Goal: Transaction & Acquisition: Purchase product/service

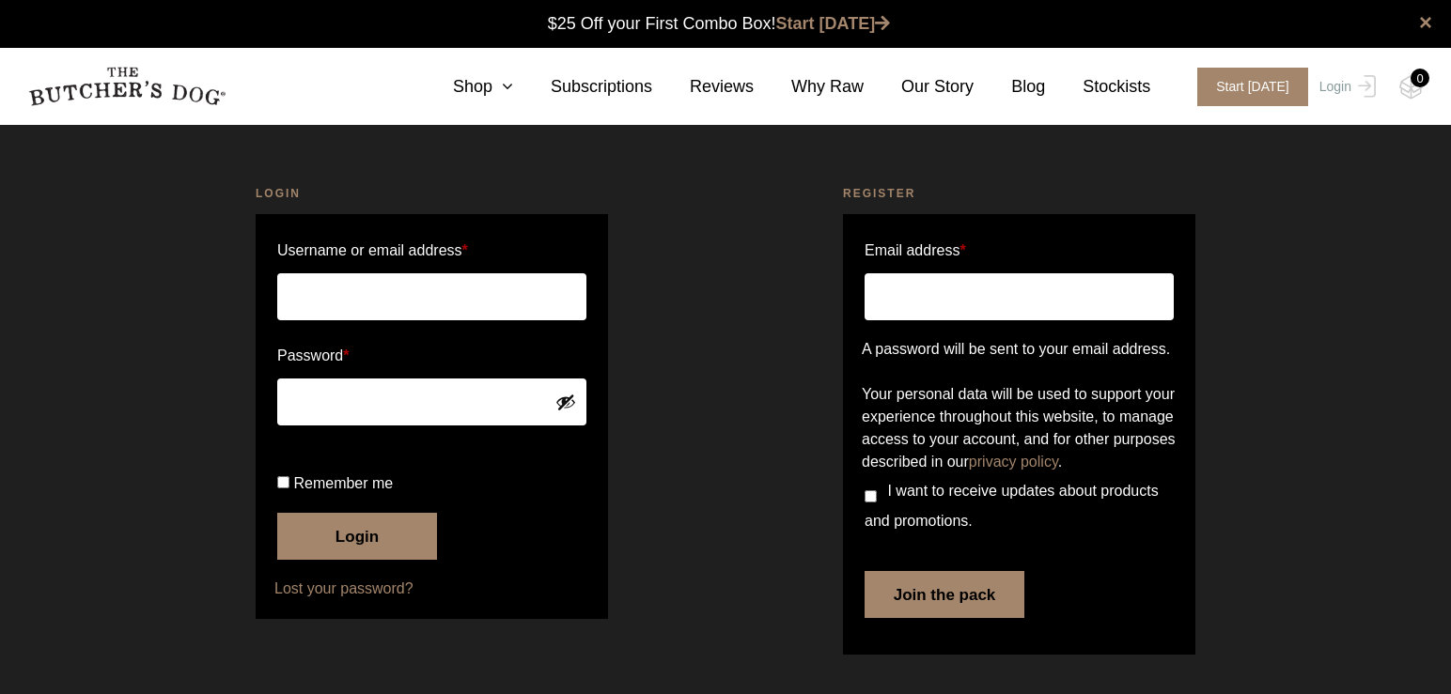
type input "defederman@mac.com"
click at [338, 560] on button "Login" at bounding box center [357, 536] width 160 height 47
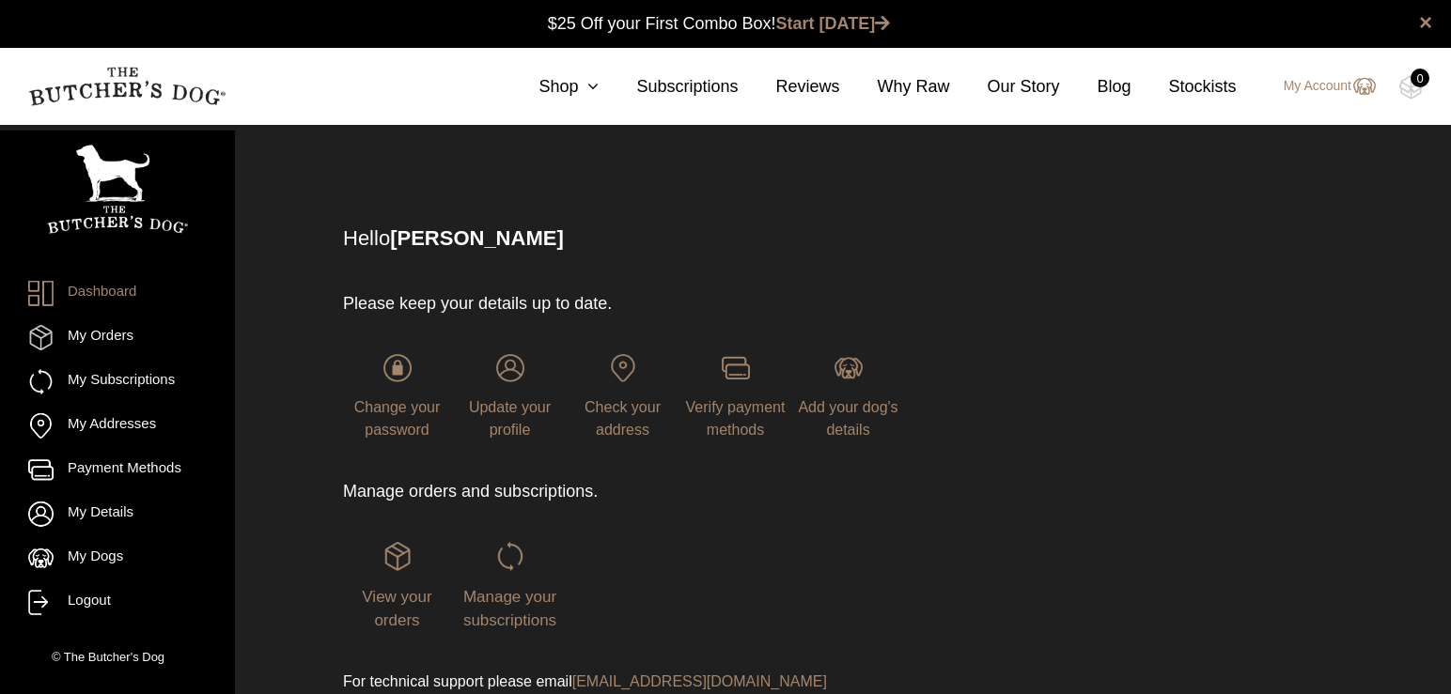
scroll to position [1, 0]
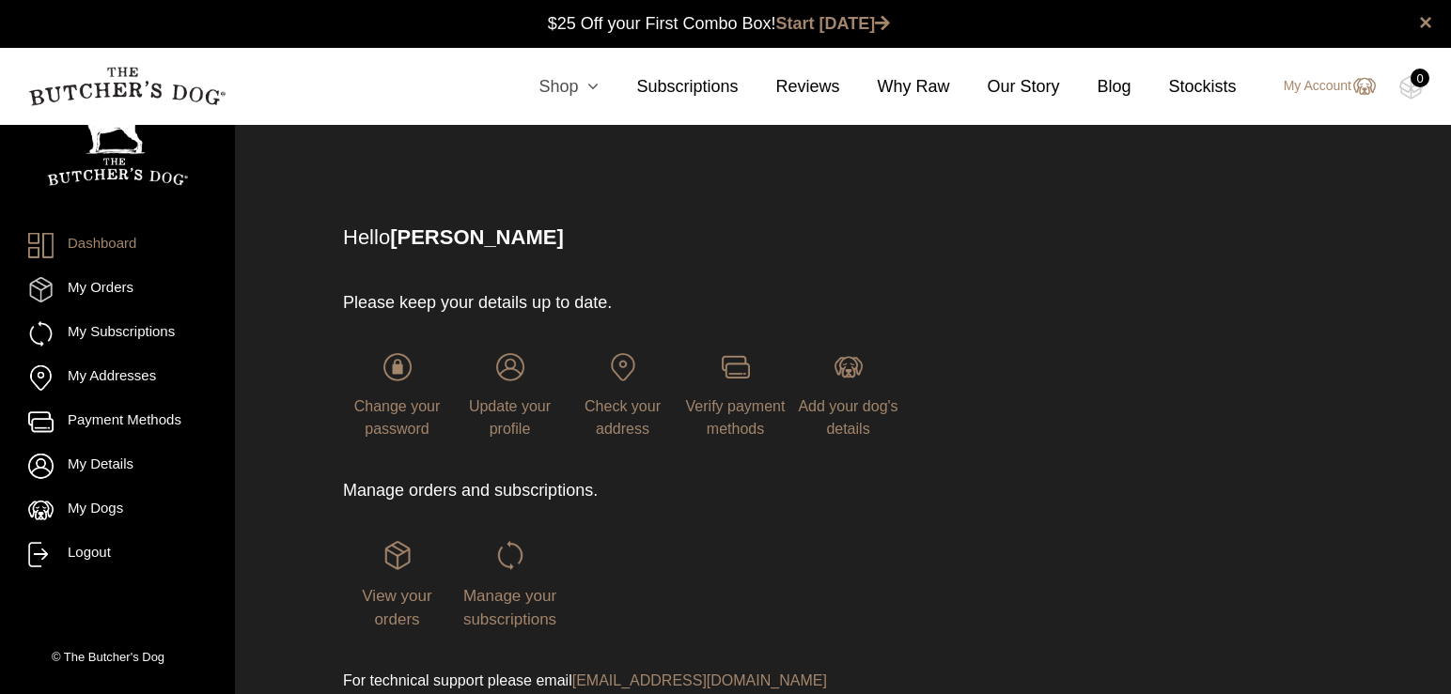
click at [565, 87] on link "Shop" at bounding box center [550, 86] width 98 height 25
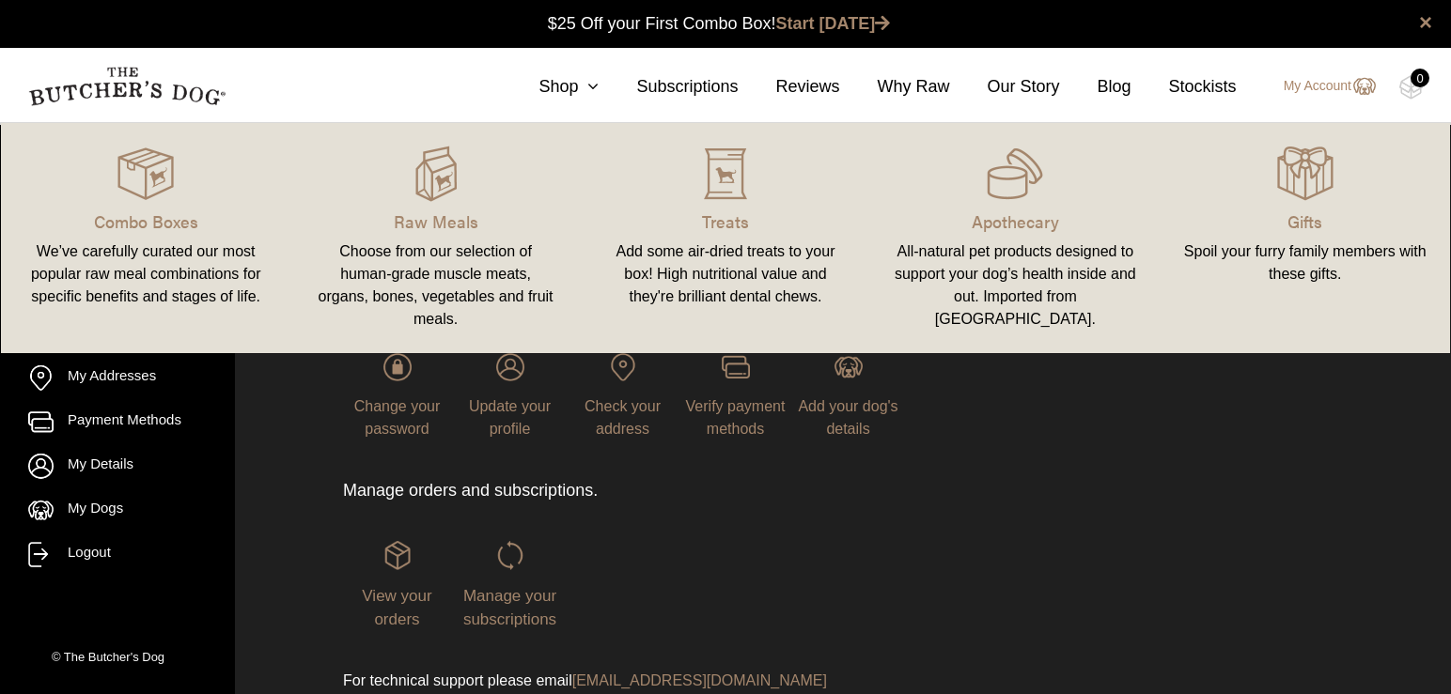
click at [1034, 241] on div "All-natural pet products designed to support your dog’s health inside and out. …" at bounding box center [1015, 286] width 244 height 90
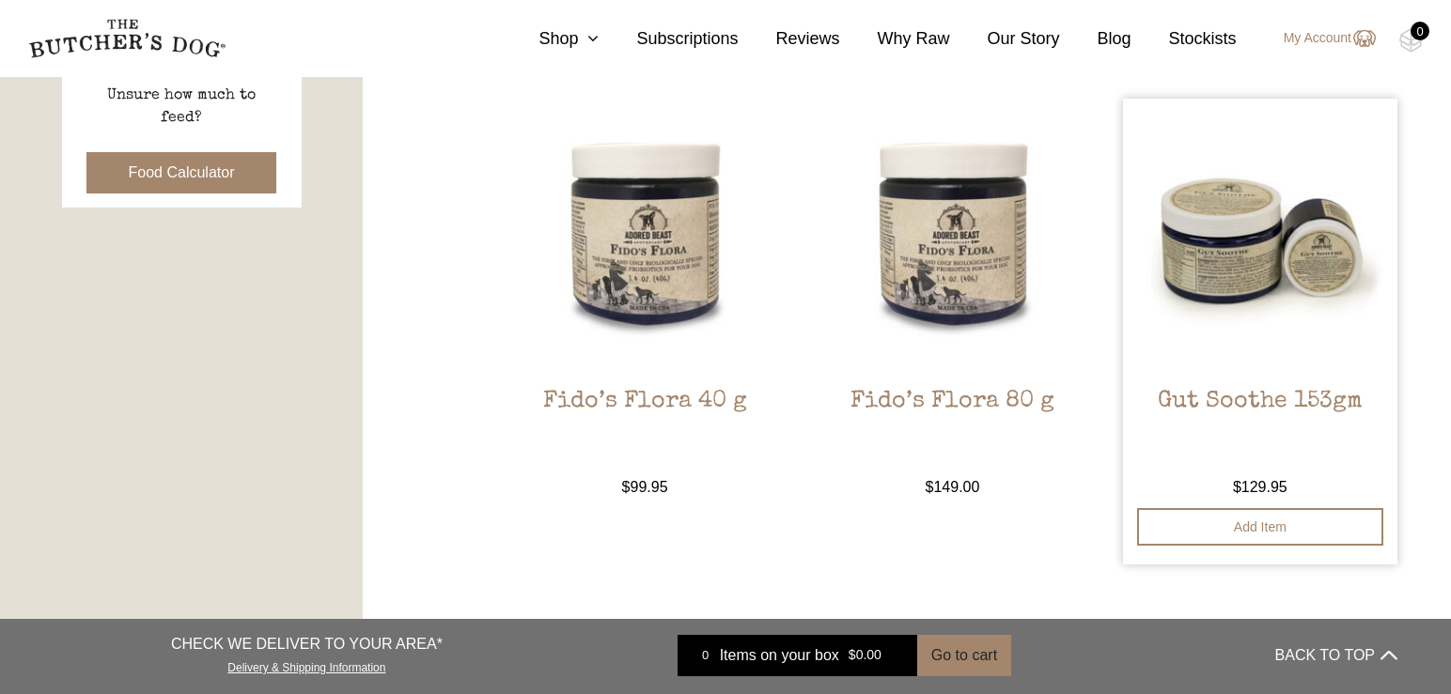
scroll to position [935, 0]
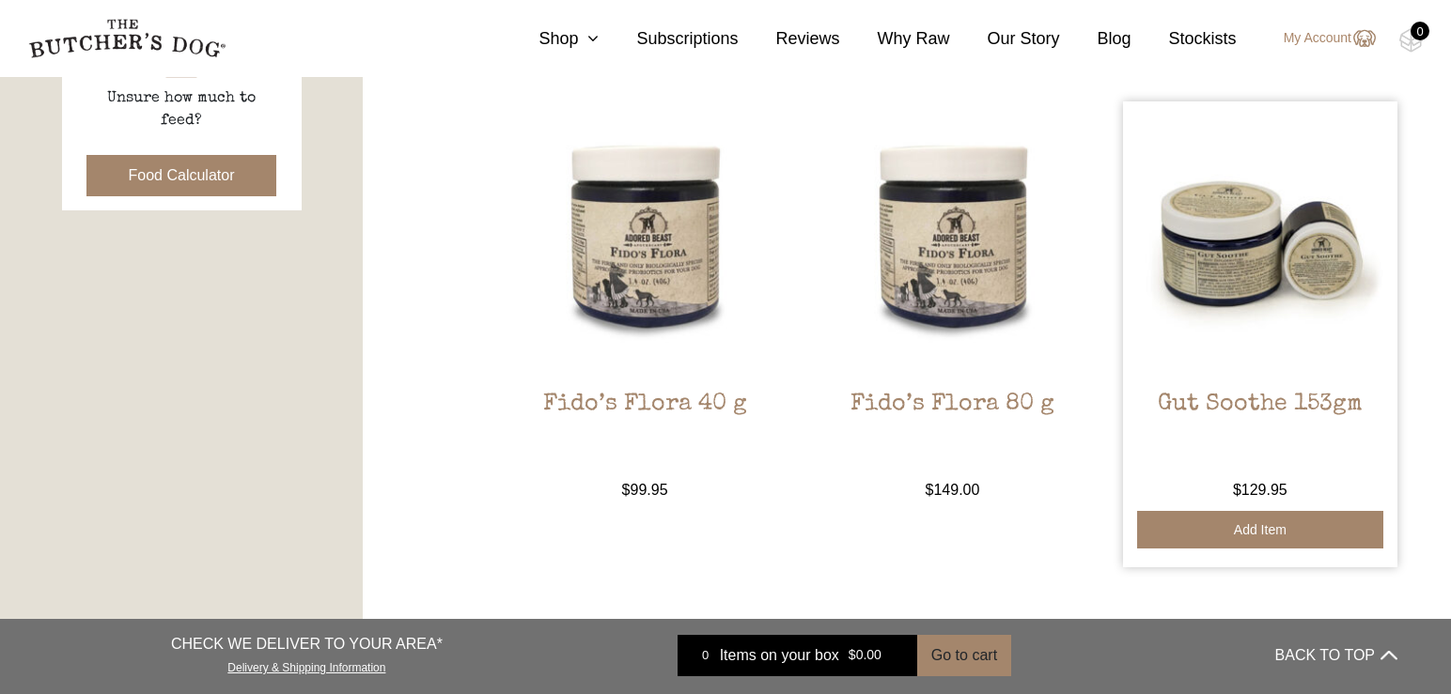
click at [1250, 521] on button "Add item" at bounding box center [1259, 530] width 245 height 38
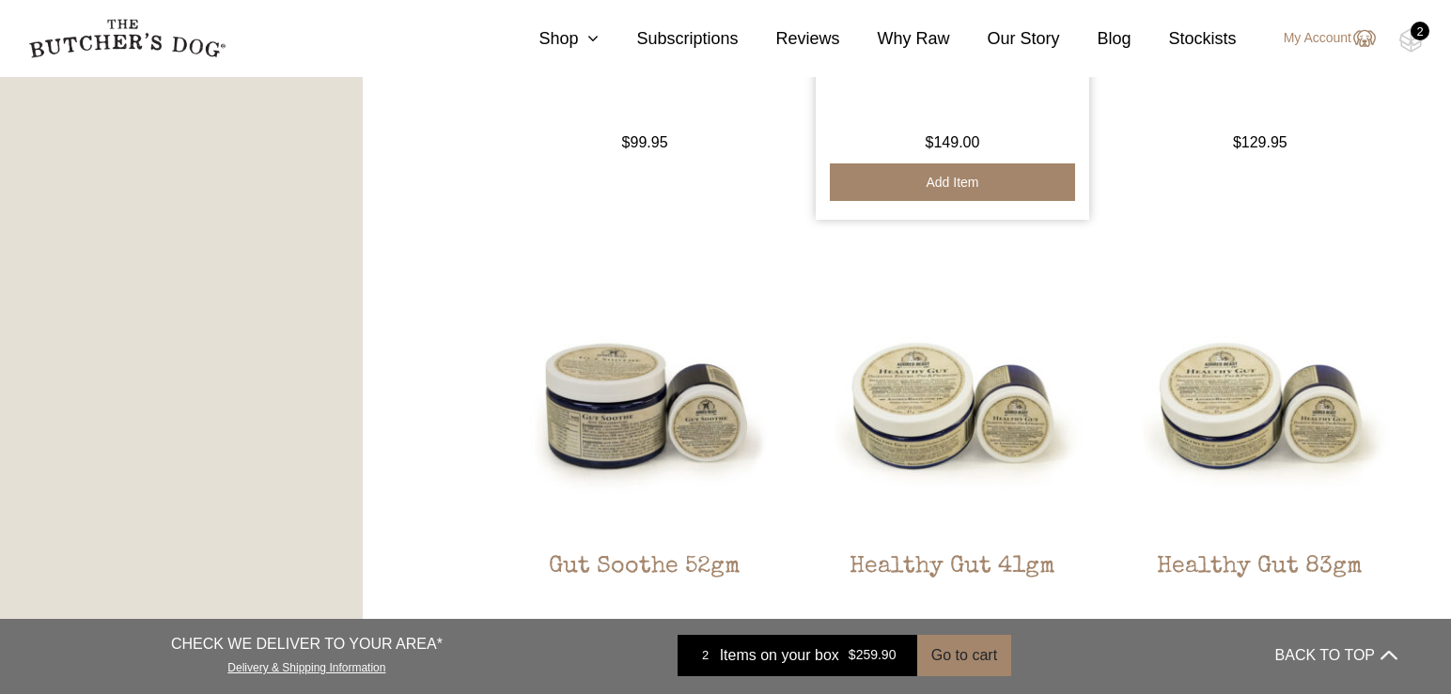
scroll to position [1293, 0]
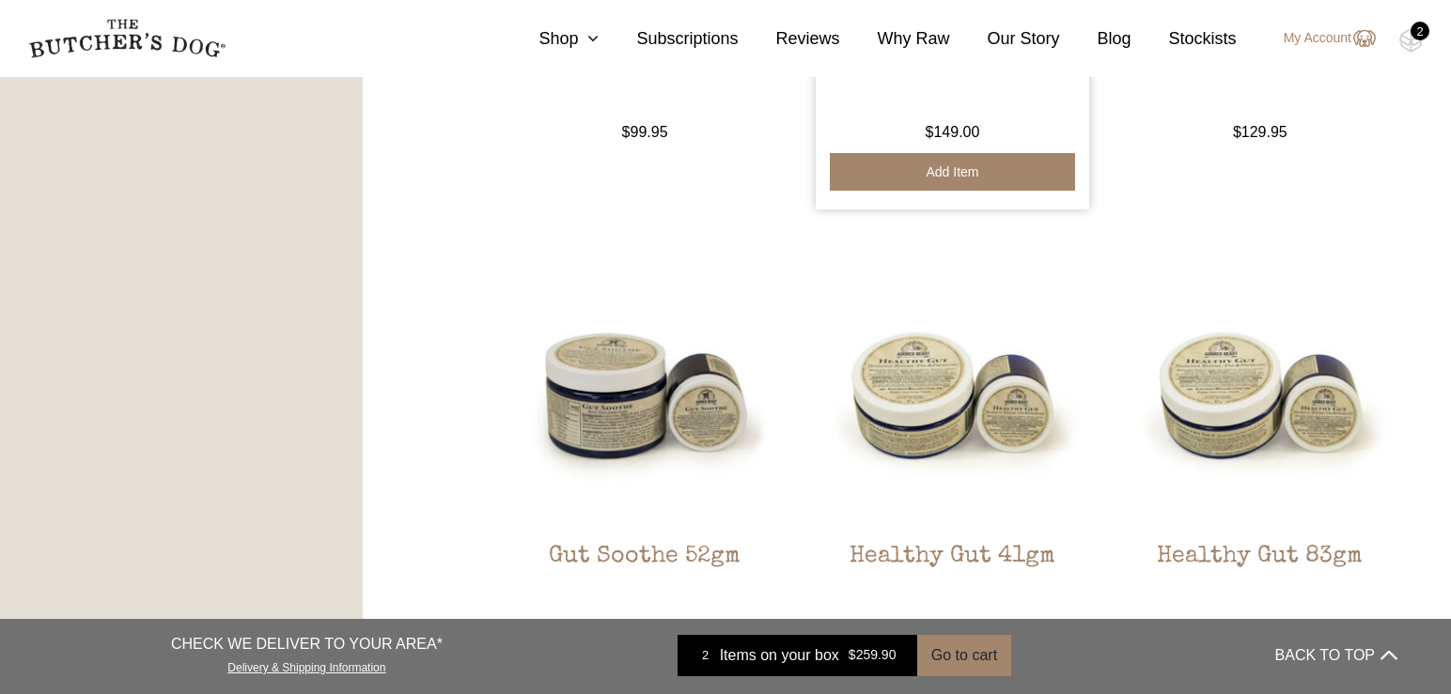
click at [937, 543] on h2 "Healthy Gut 41gm" at bounding box center [952, 587] width 273 height 88
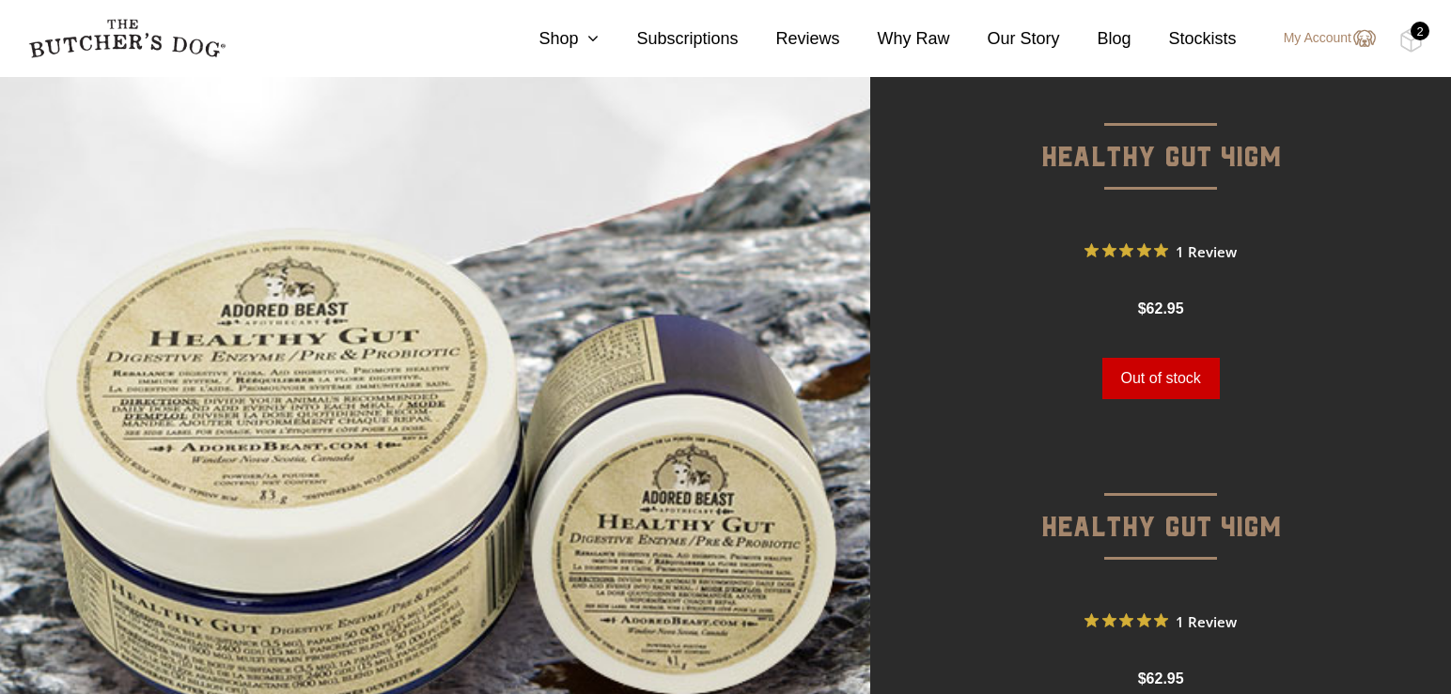
scroll to position [132, 0]
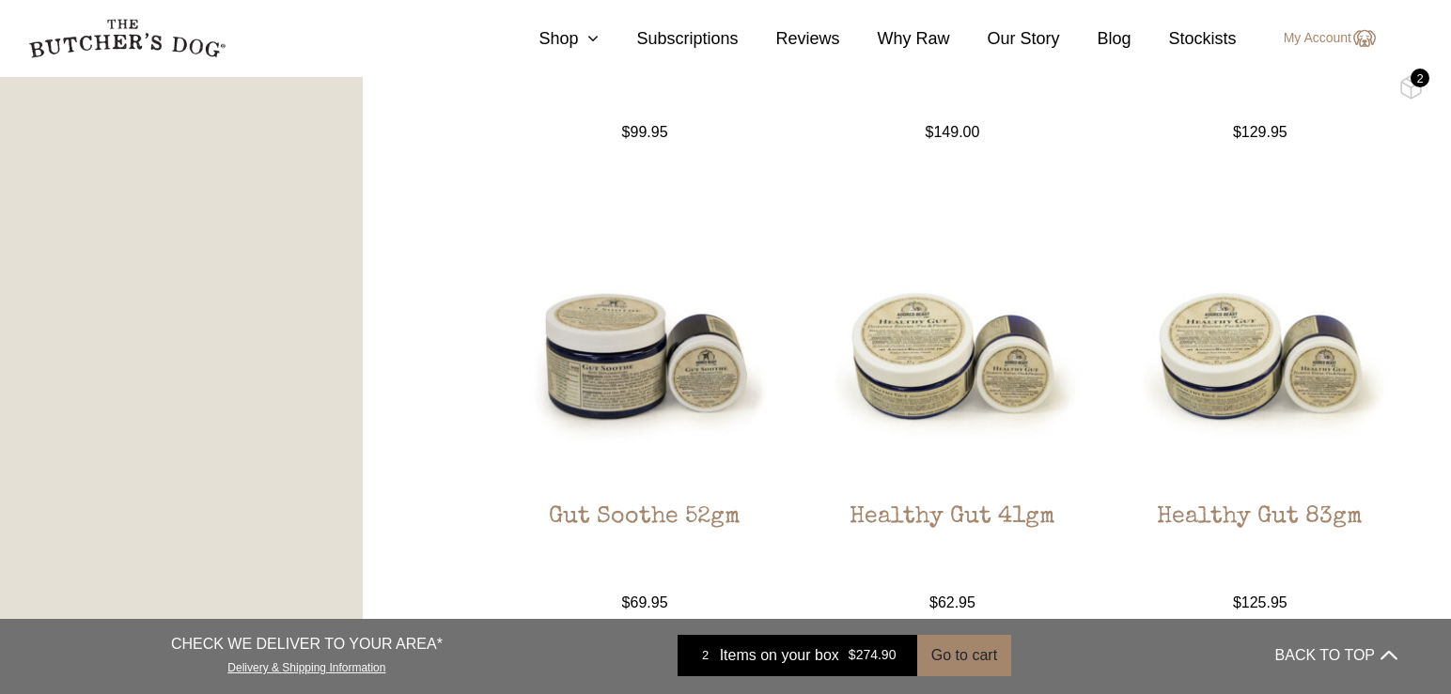
click at [920, 374] on img at bounding box center [952, 350] width 273 height 273
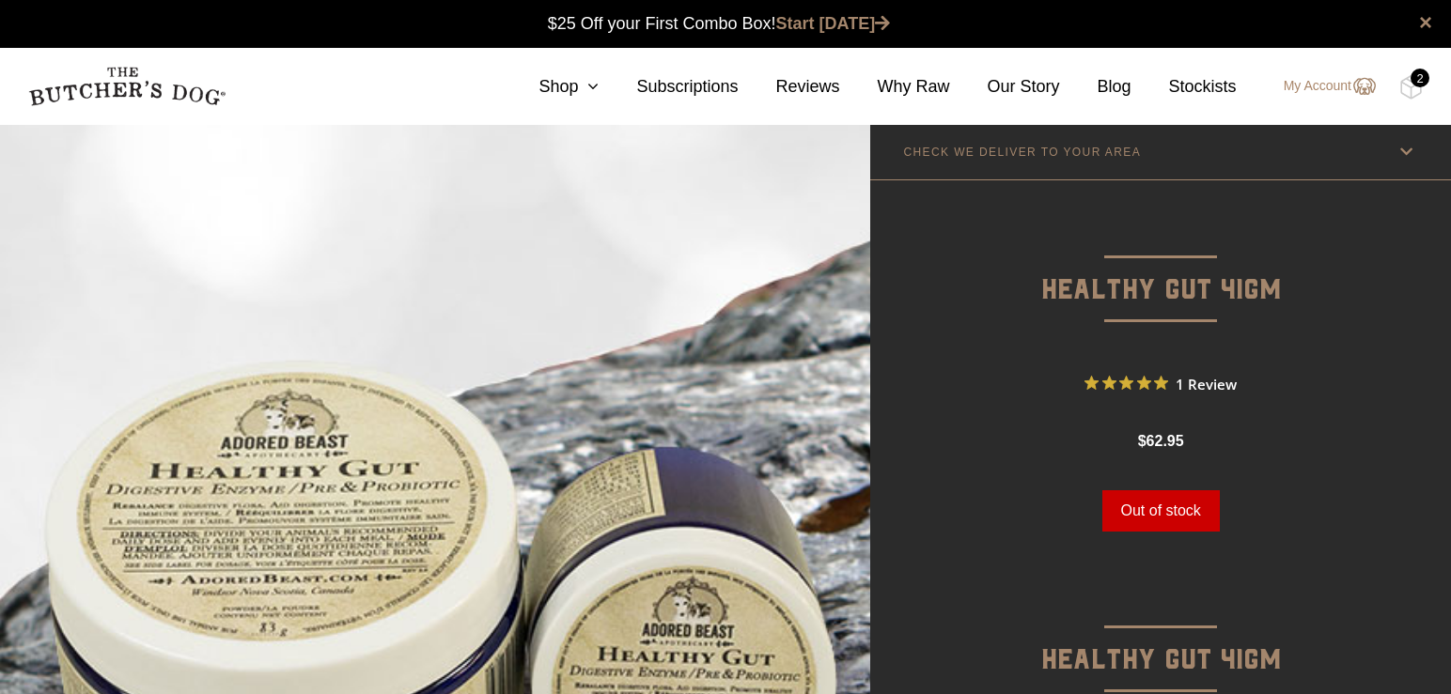
scroll to position [1, 0]
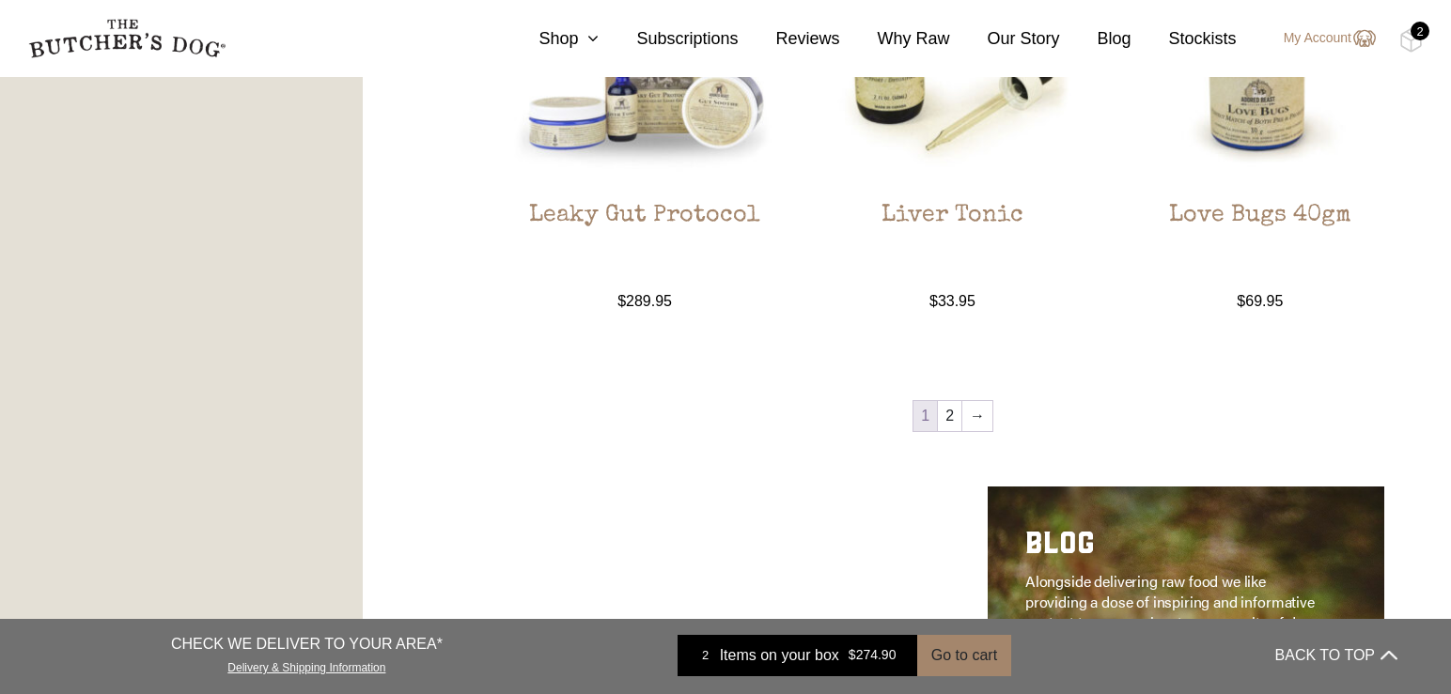
scroll to position [2152, 0]
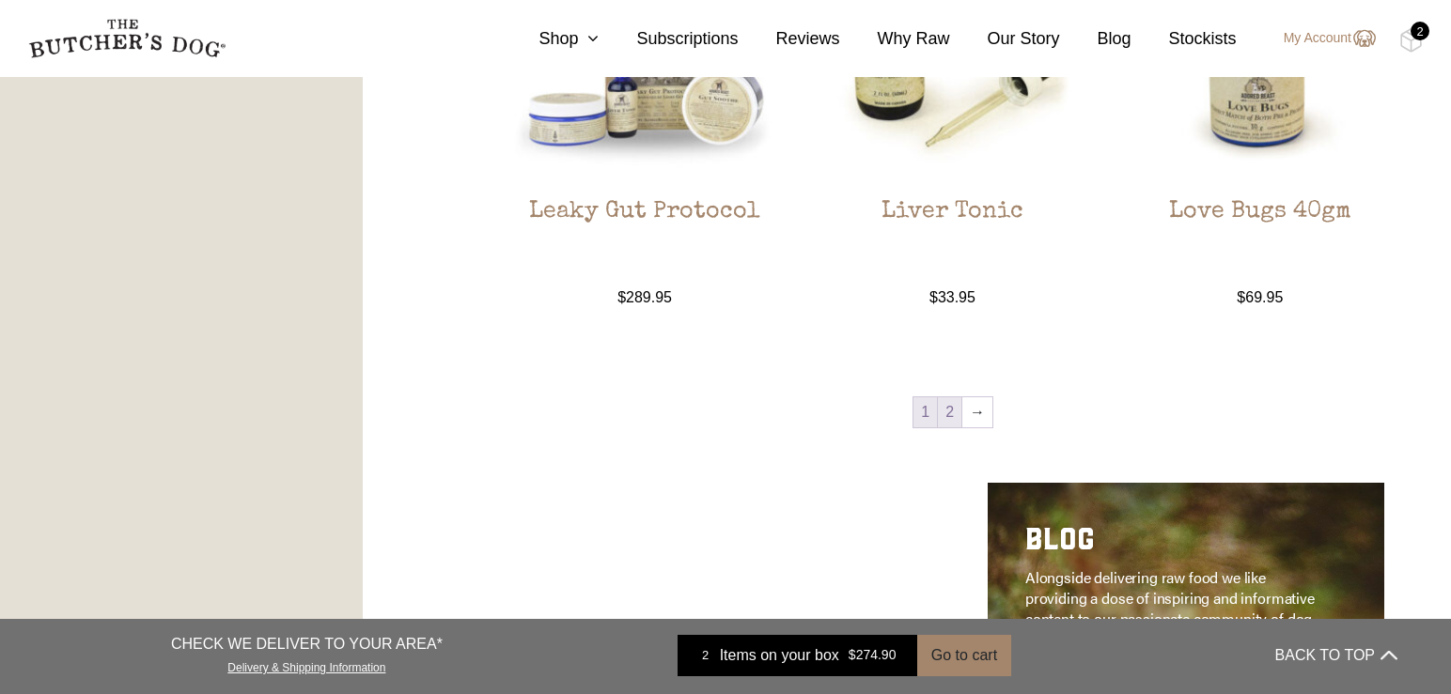
click at [941, 412] on link "2" at bounding box center [949, 412] width 23 height 30
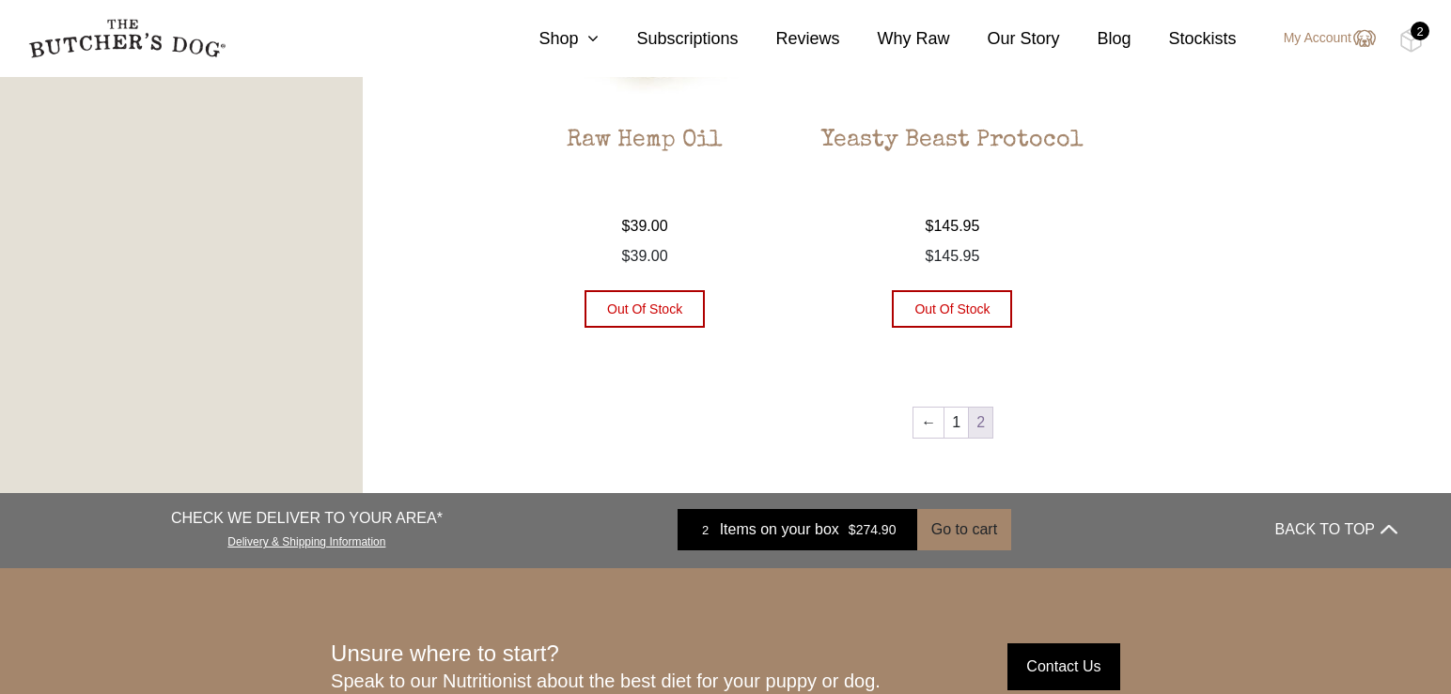
scroll to position [1287, 0]
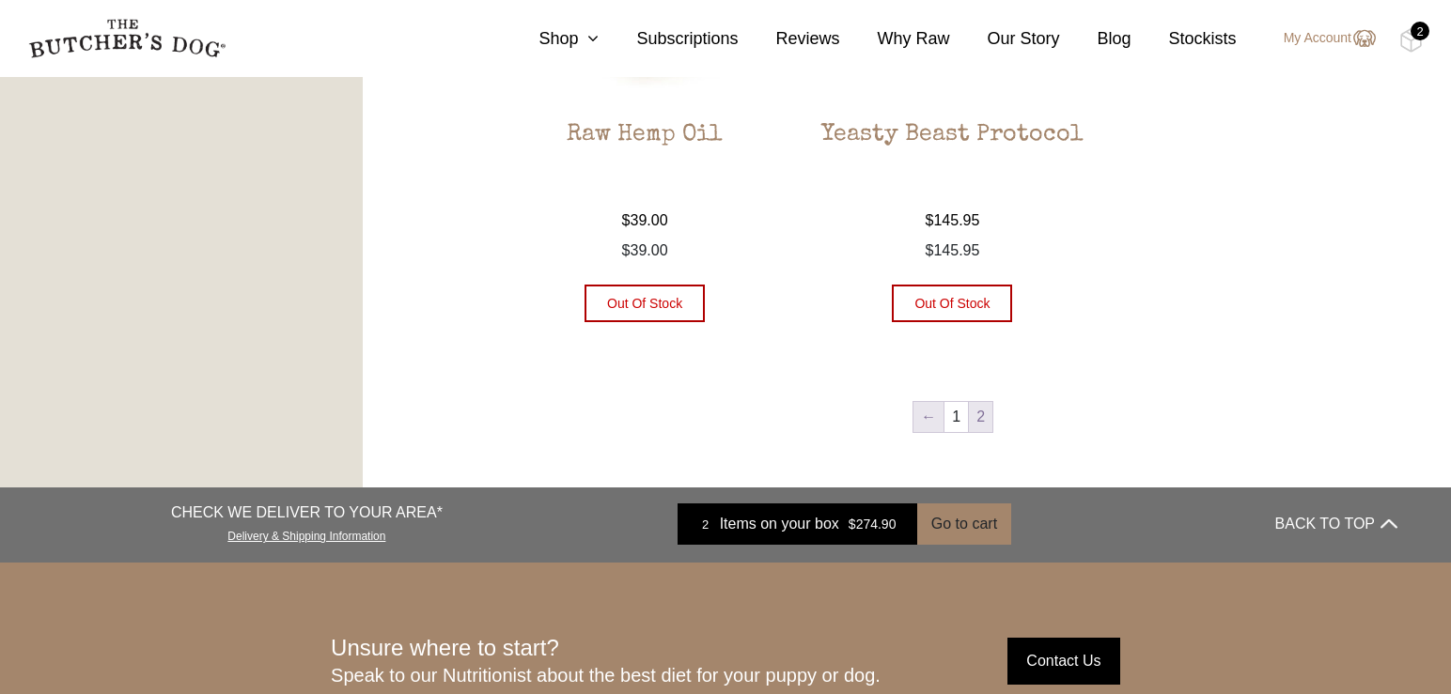
click at [927, 414] on link "←" at bounding box center [928, 417] width 30 height 30
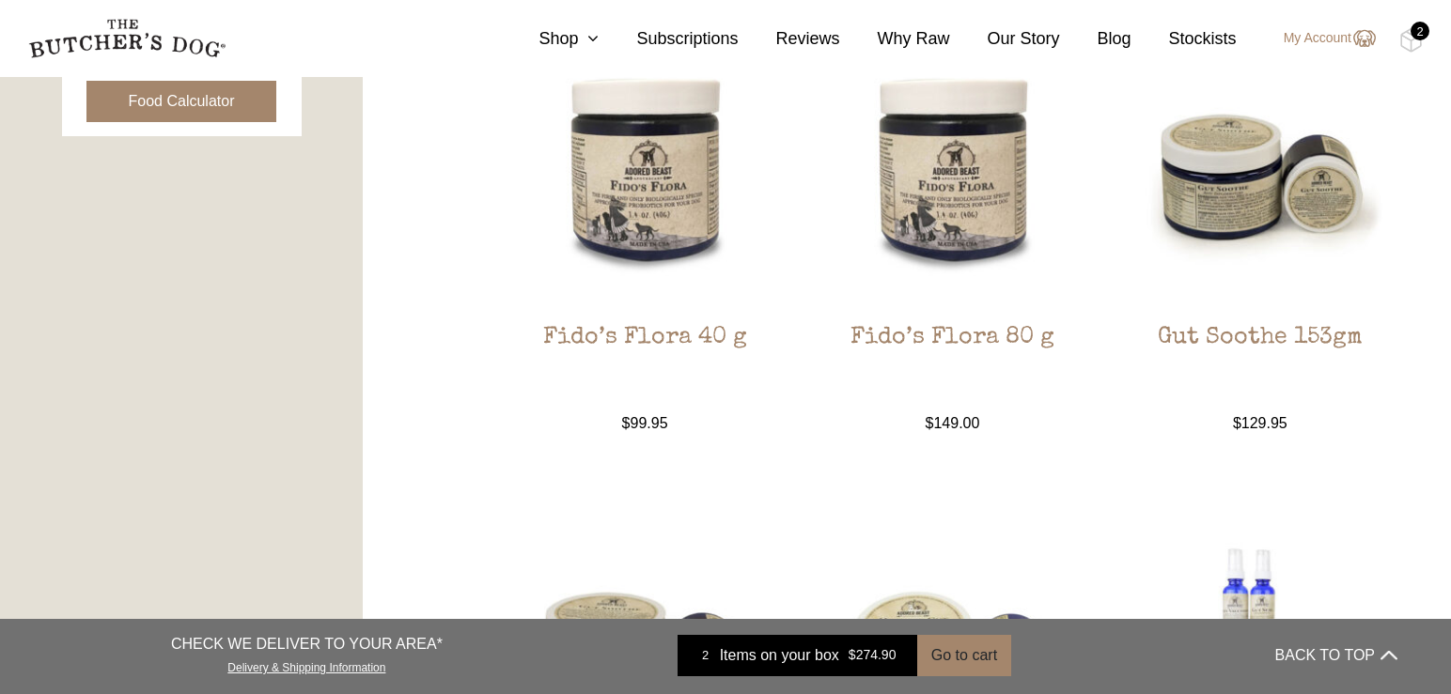
scroll to position [1008, 0]
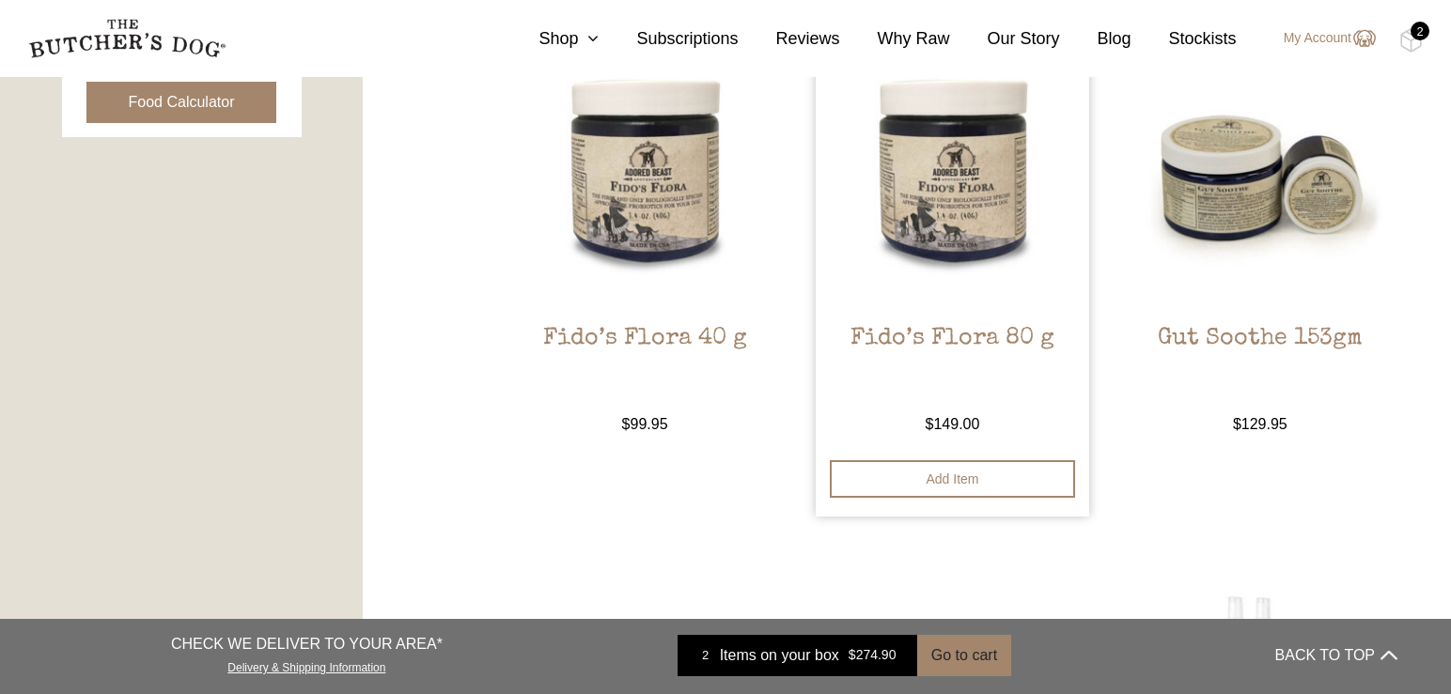
click at [937, 418] on bdi "$ 149.00" at bounding box center [952, 424] width 54 height 16
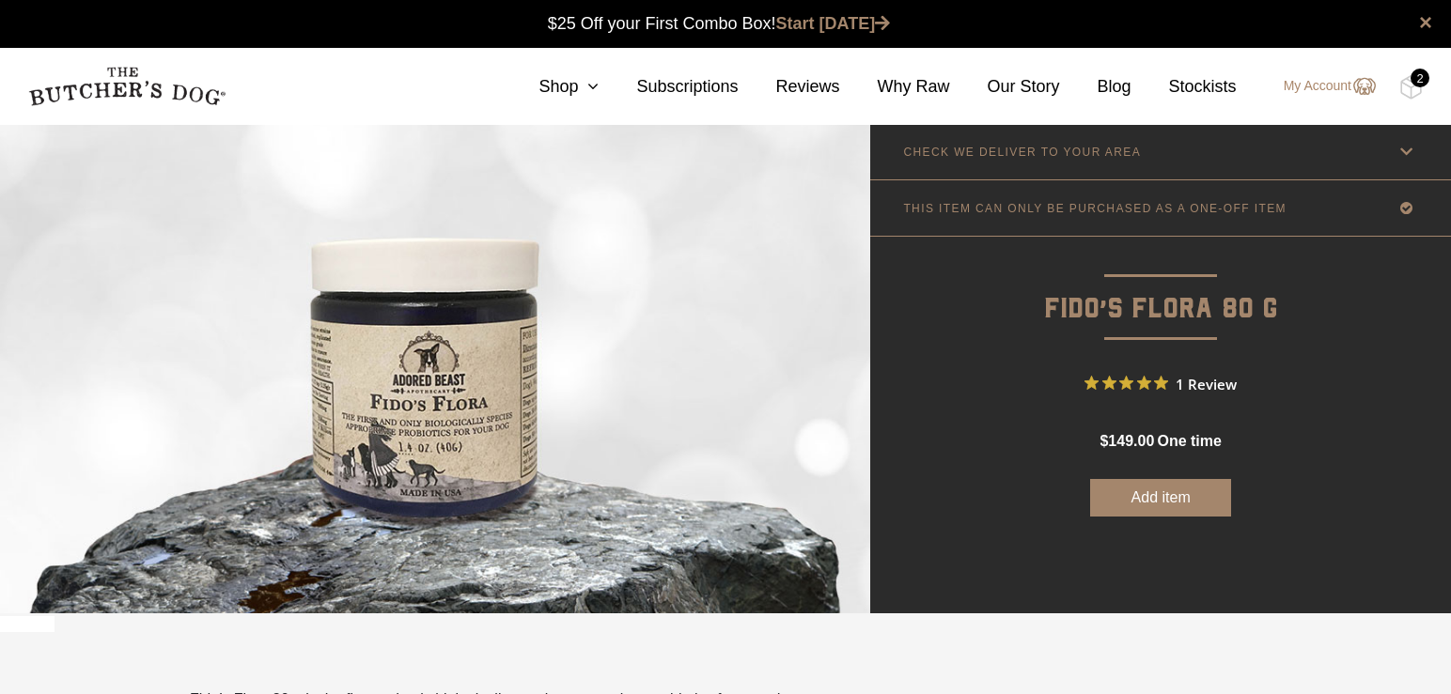
scroll to position [1, 0]
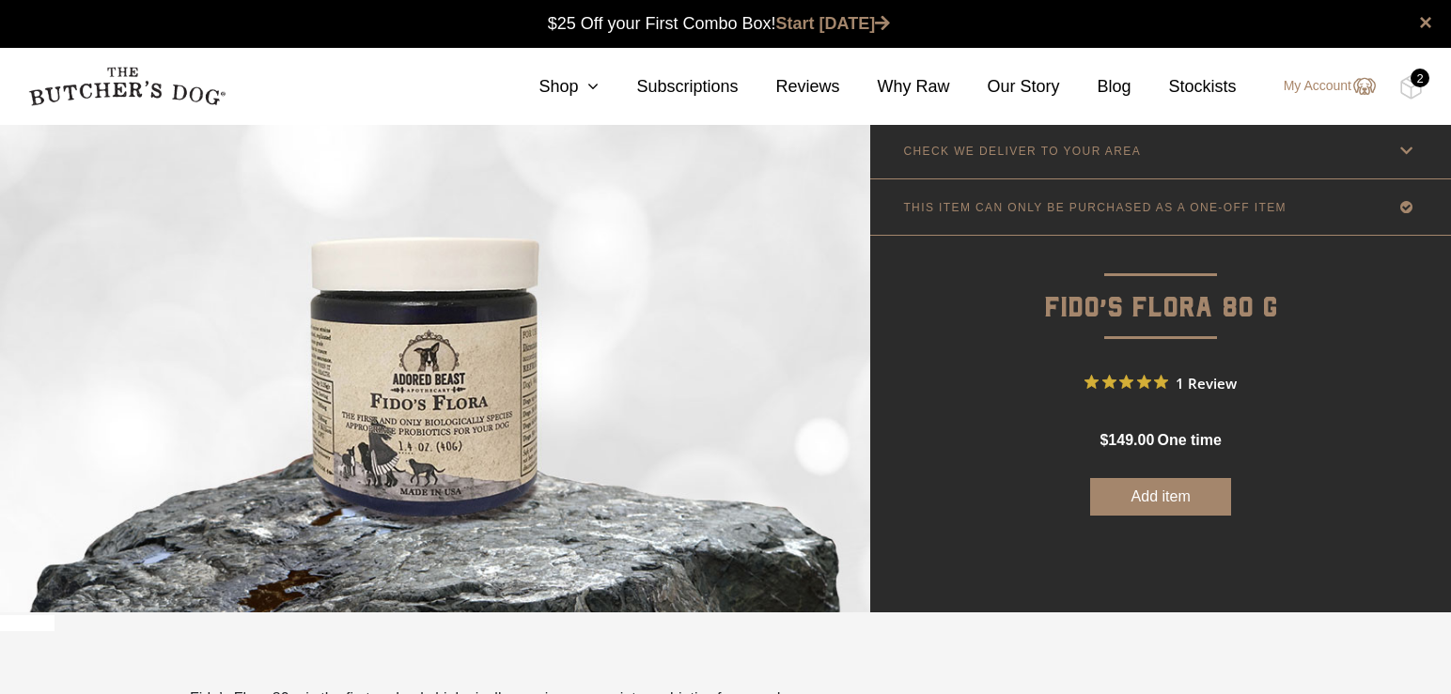
click at [1139, 499] on button "Add item" at bounding box center [1160, 497] width 141 height 38
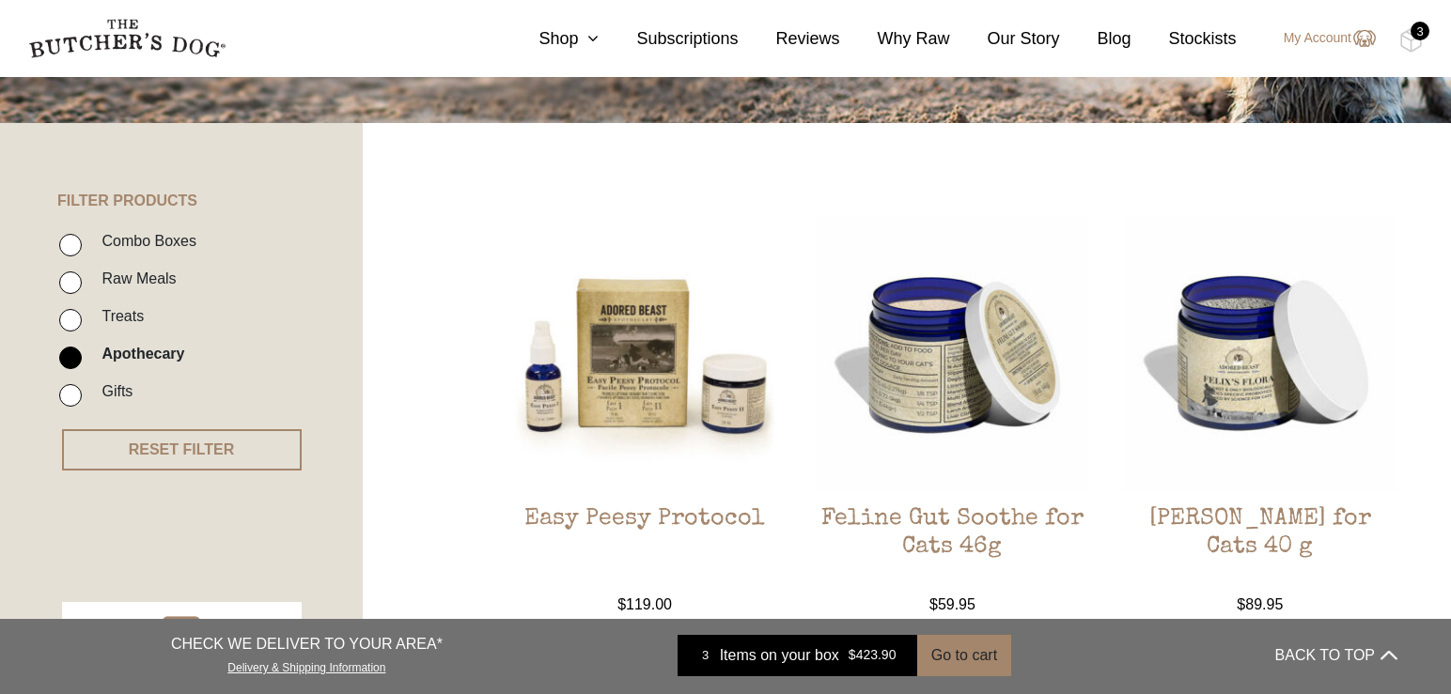
scroll to position [343, 0]
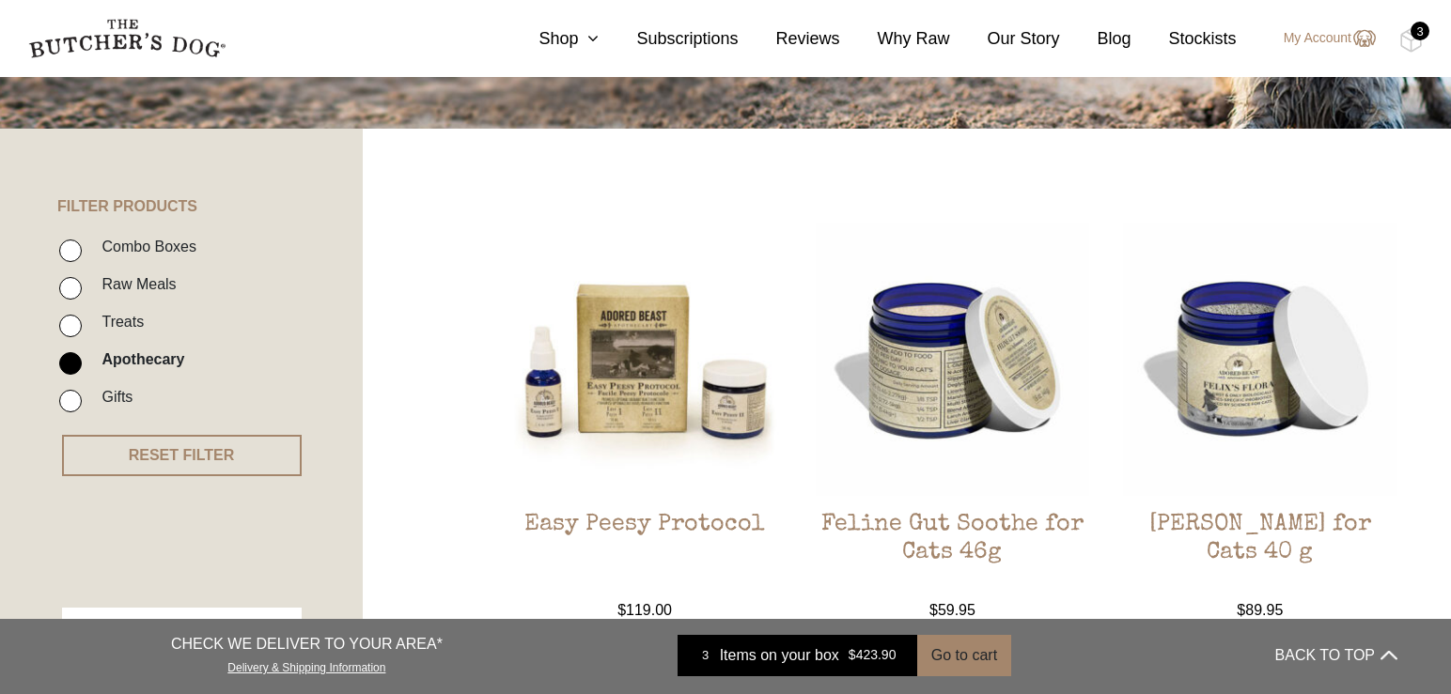
click at [1419, 39] on div "3" at bounding box center [1419, 31] width 19 height 19
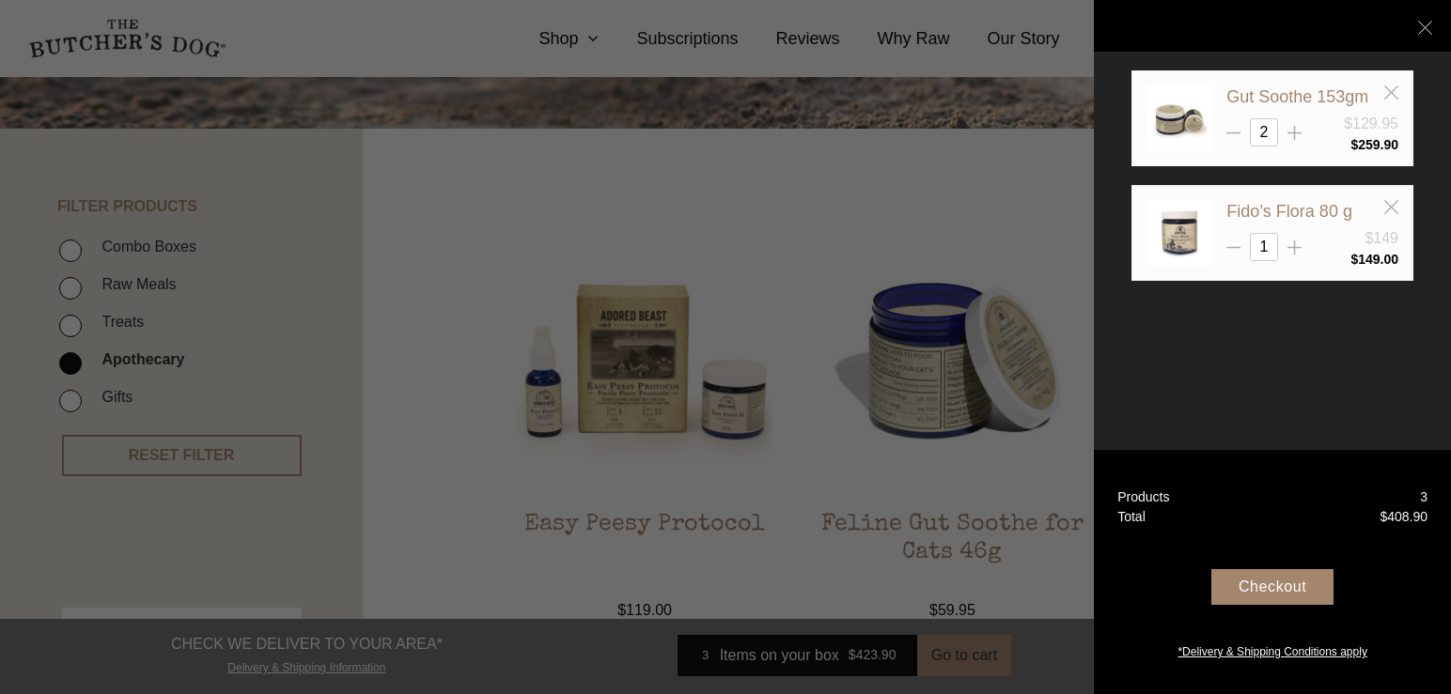
click at [1259, 586] on div "Checkout" at bounding box center [1272, 587] width 122 height 36
